Goal: Use online tool/utility: Utilize a website feature to perform a specific function

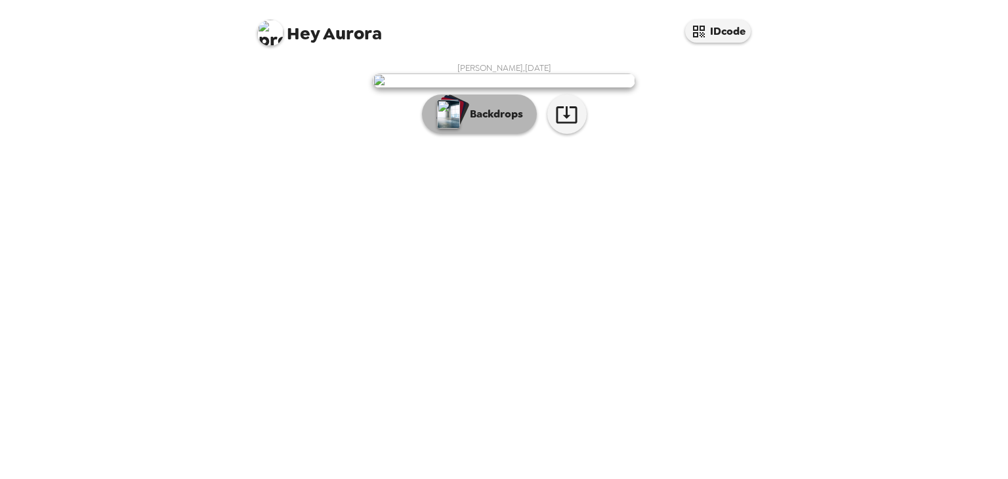
click at [477, 122] on p "Backdrops" at bounding box center [493, 114] width 60 height 16
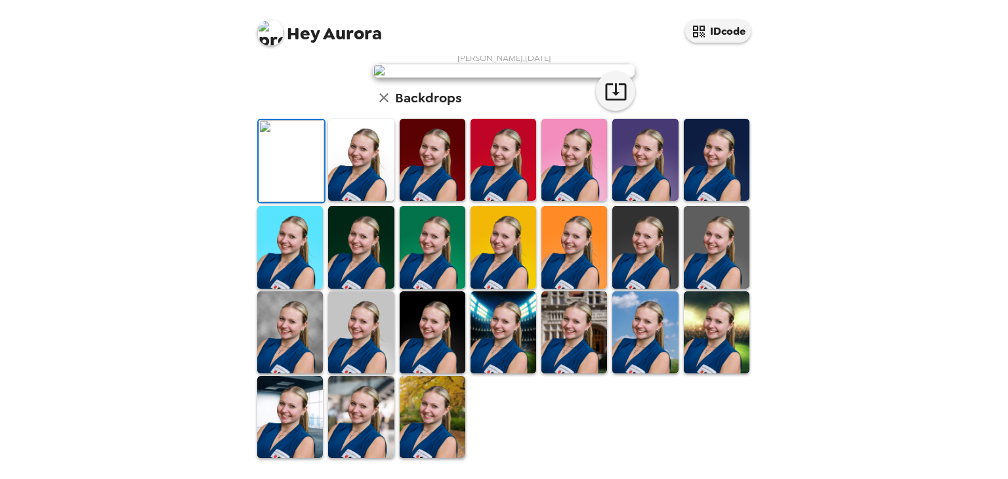
scroll to position [317, 0]
click at [368, 421] on img at bounding box center [361, 417] width 66 height 82
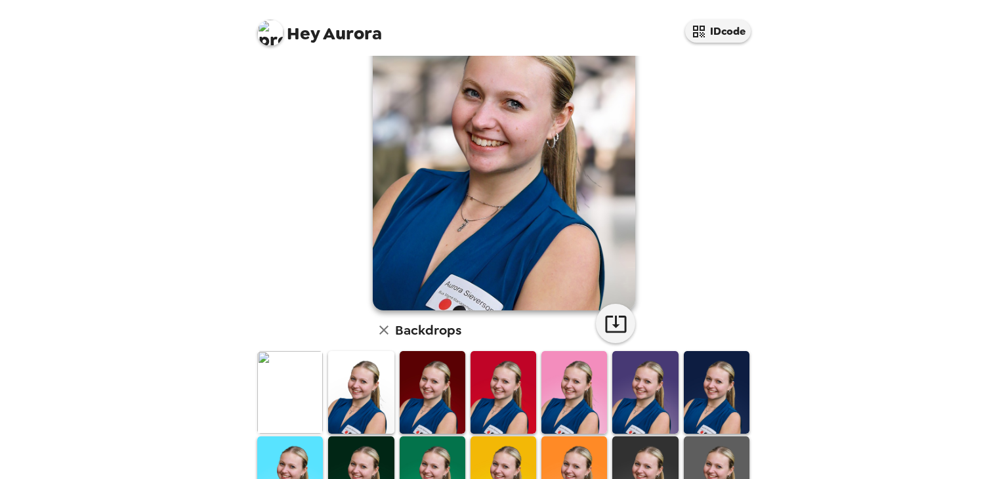
scroll to position [144, 0]
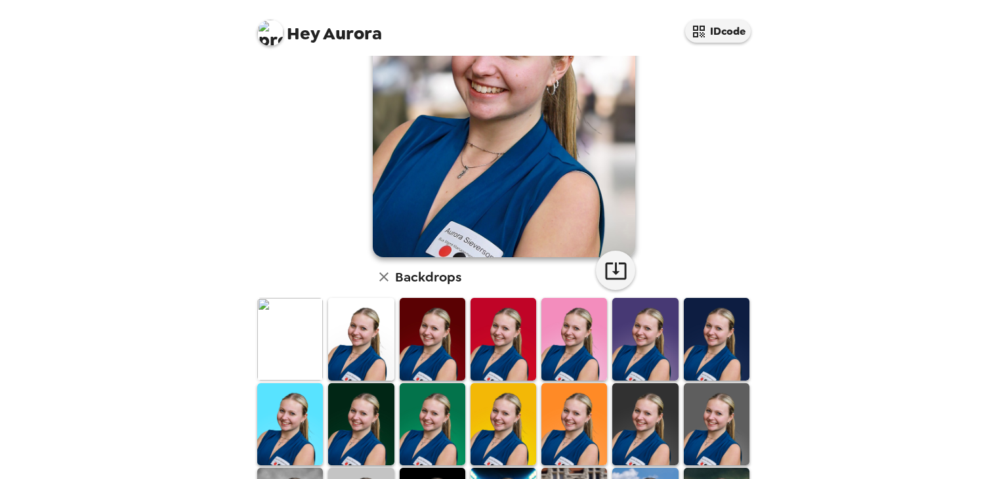
click at [427, 343] on img at bounding box center [433, 339] width 66 height 82
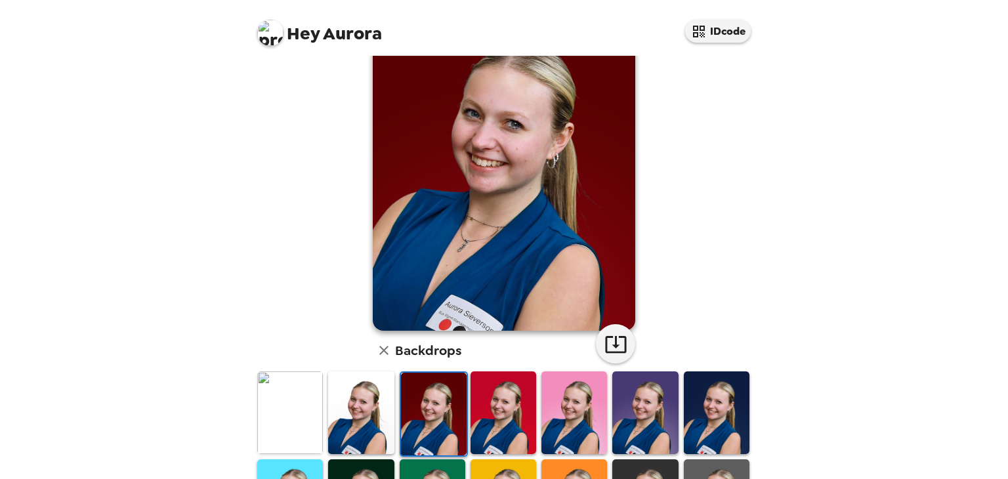
scroll to position [80, 0]
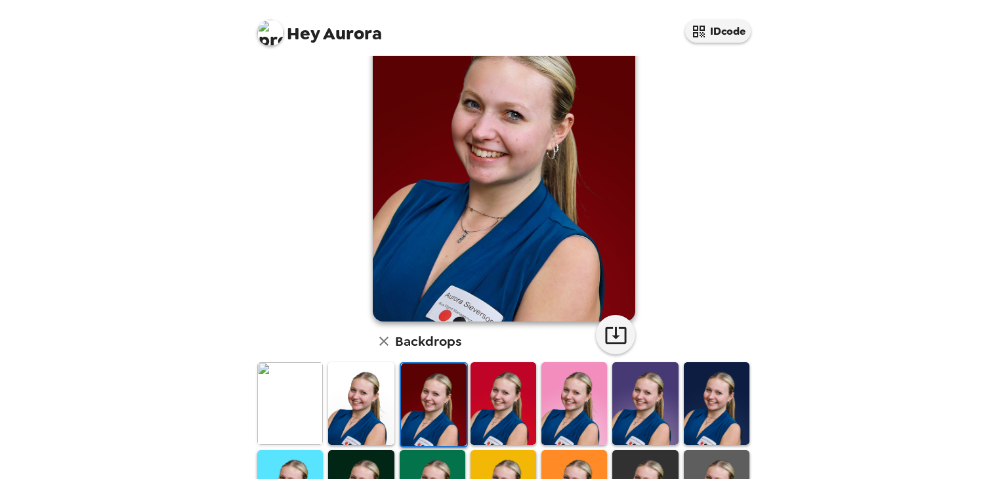
click at [334, 383] on img at bounding box center [361, 403] width 66 height 82
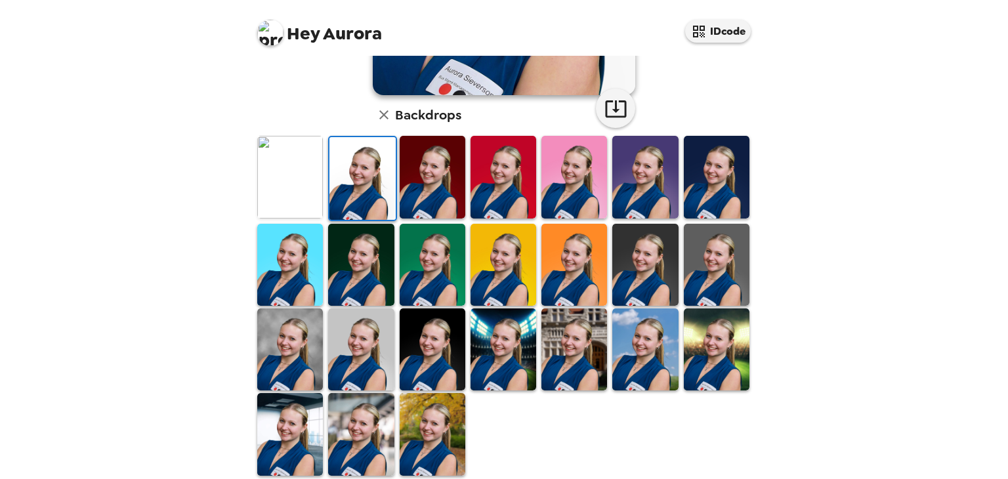
scroll to position [307, 0]
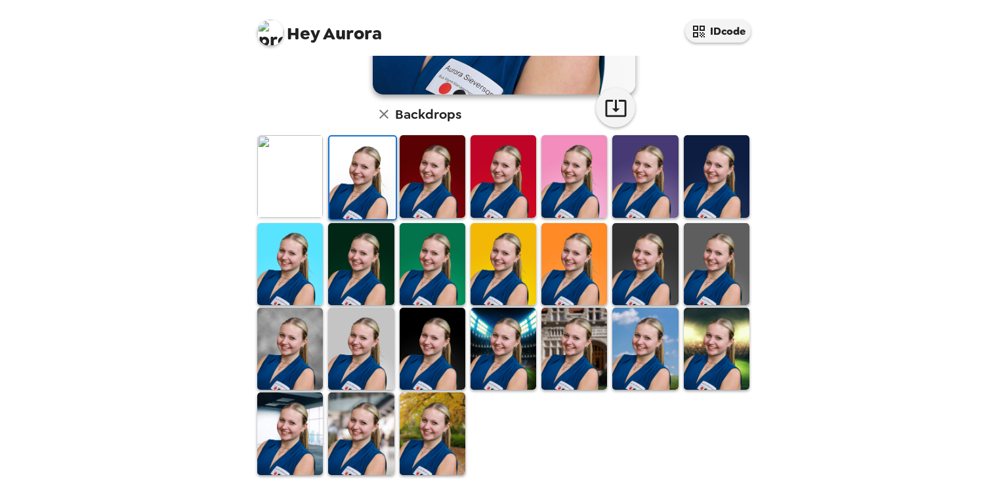
click at [293, 353] on img at bounding box center [290, 349] width 66 height 82
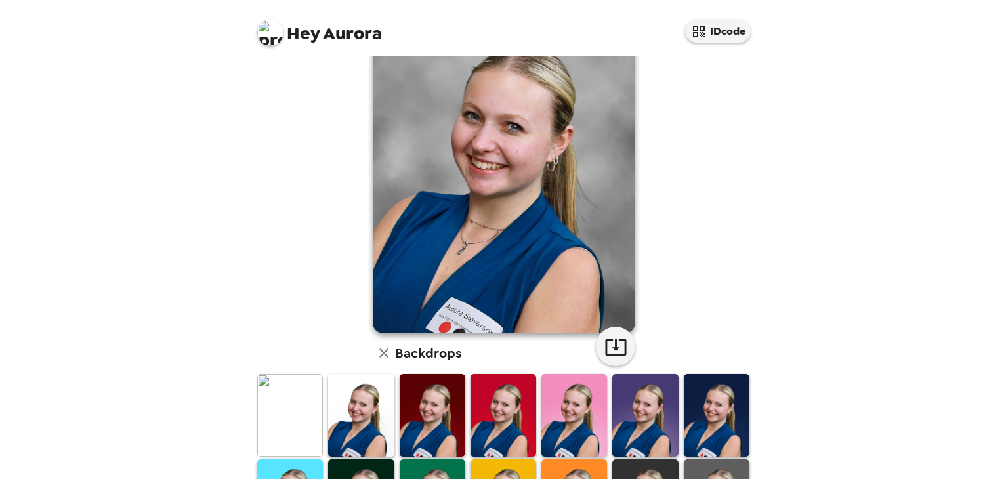
scroll to position [239, 0]
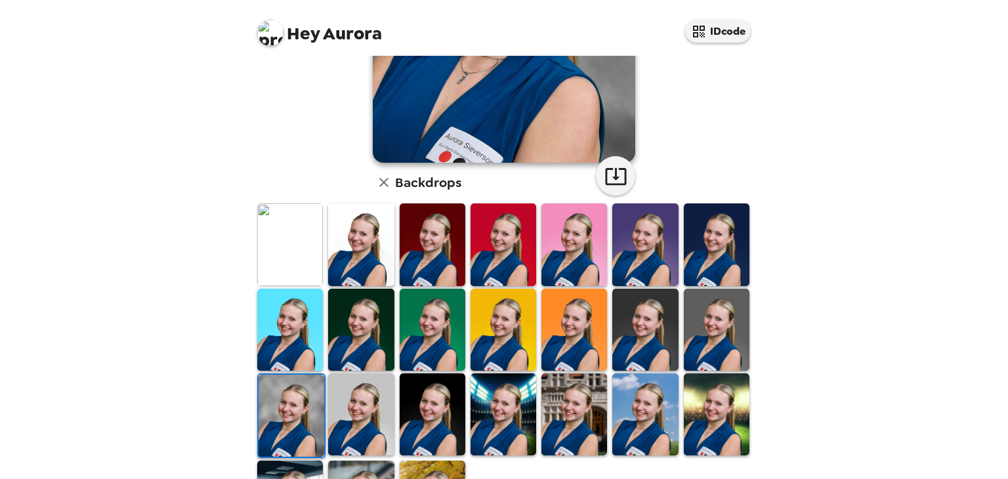
click at [358, 399] on img at bounding box center [361, 415] width 66 height 82
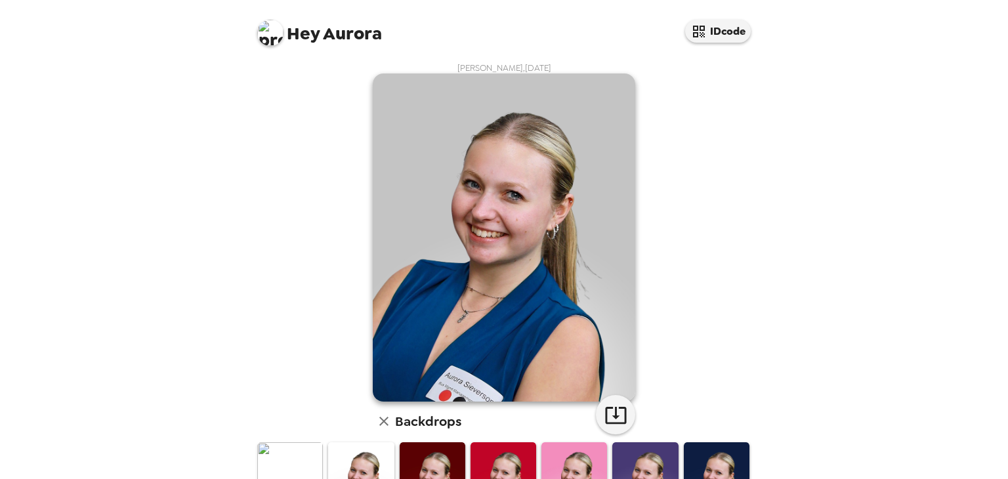
scroll to position [316, 0]
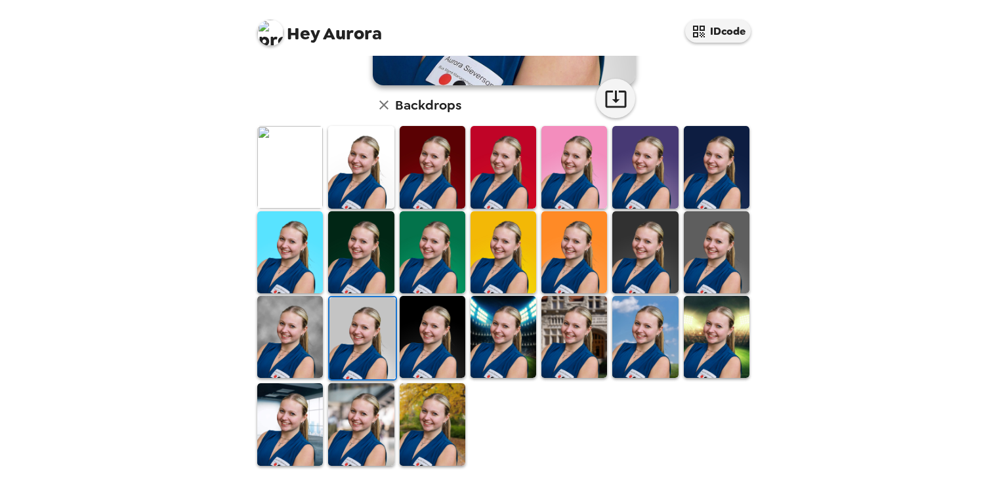
click at [360, 415] on img at bounding box center [361, 424] width 66 height 82
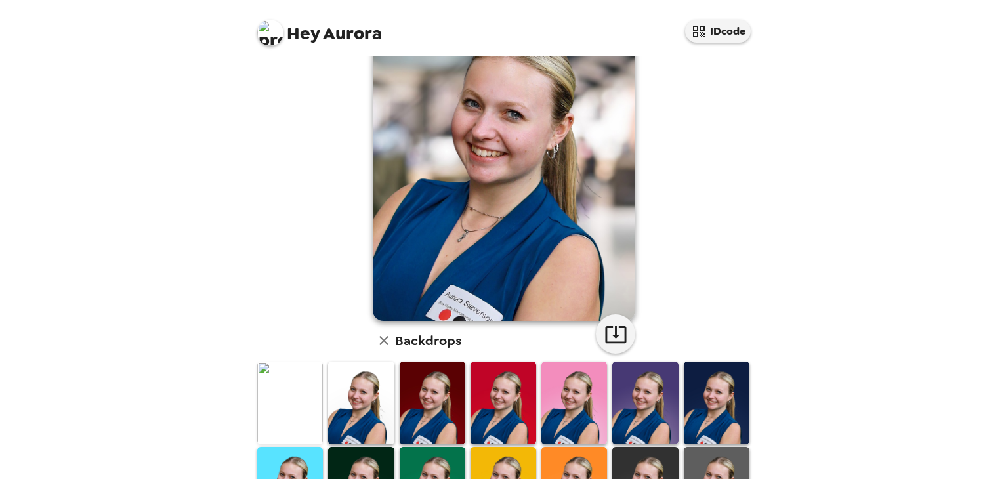
scroll to position [75, 0]
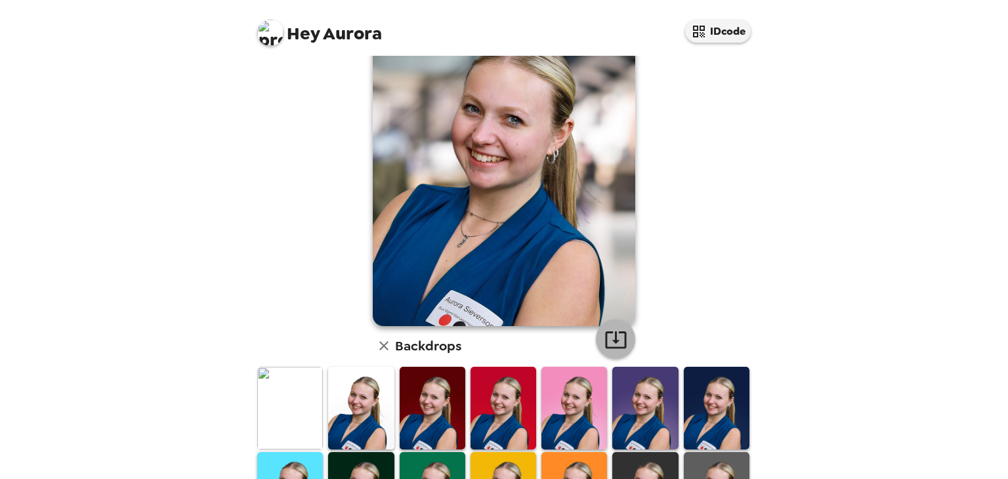
click at [614, 331] on icon "button" at bounding box center [616, 339] width 23 height 23
